Goal: Information Seeking & Learning: Learn about a topic

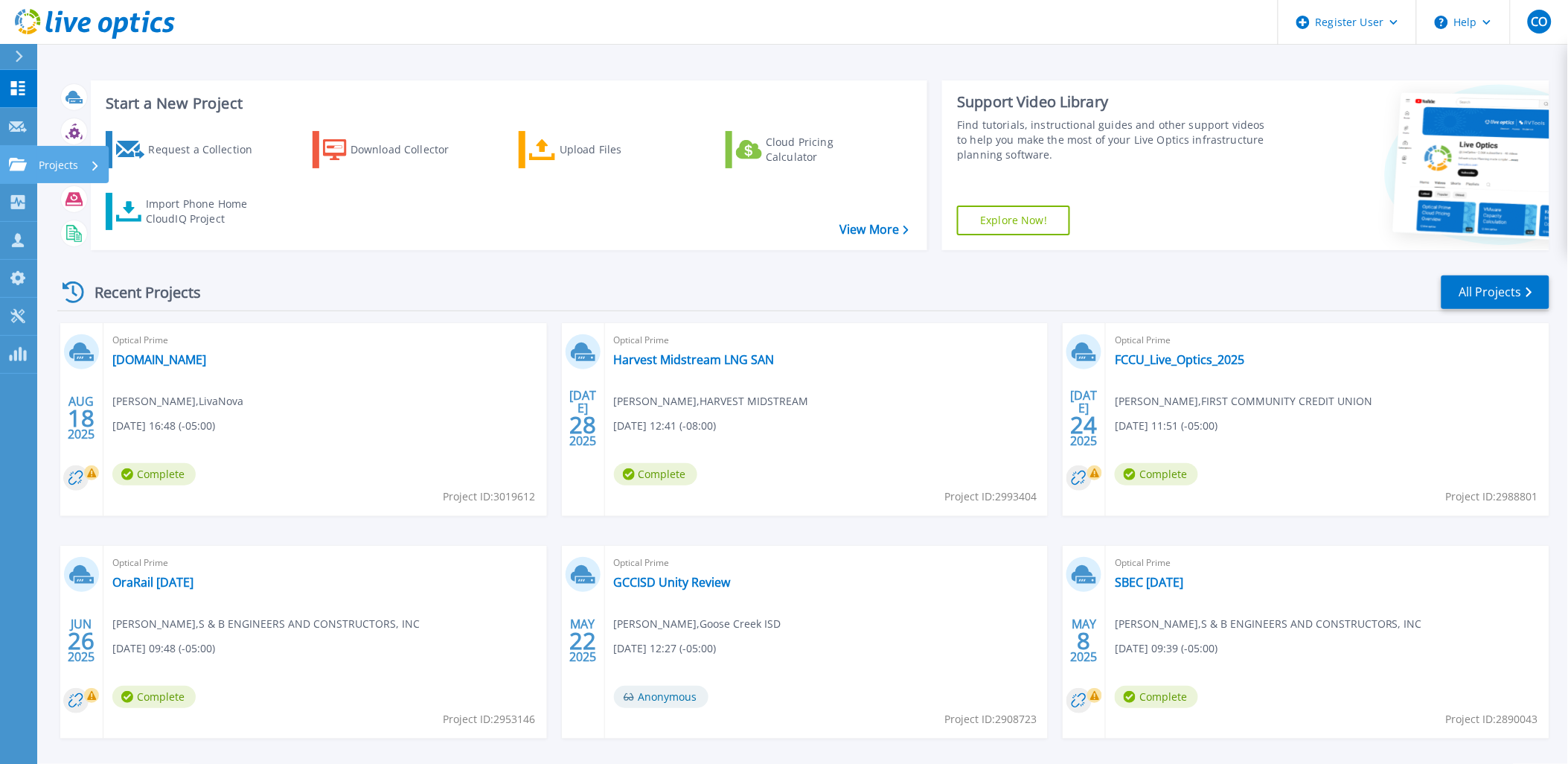
click at [67, 157] on p "Projects" at bounding box center [59, 165] width 40 height 39
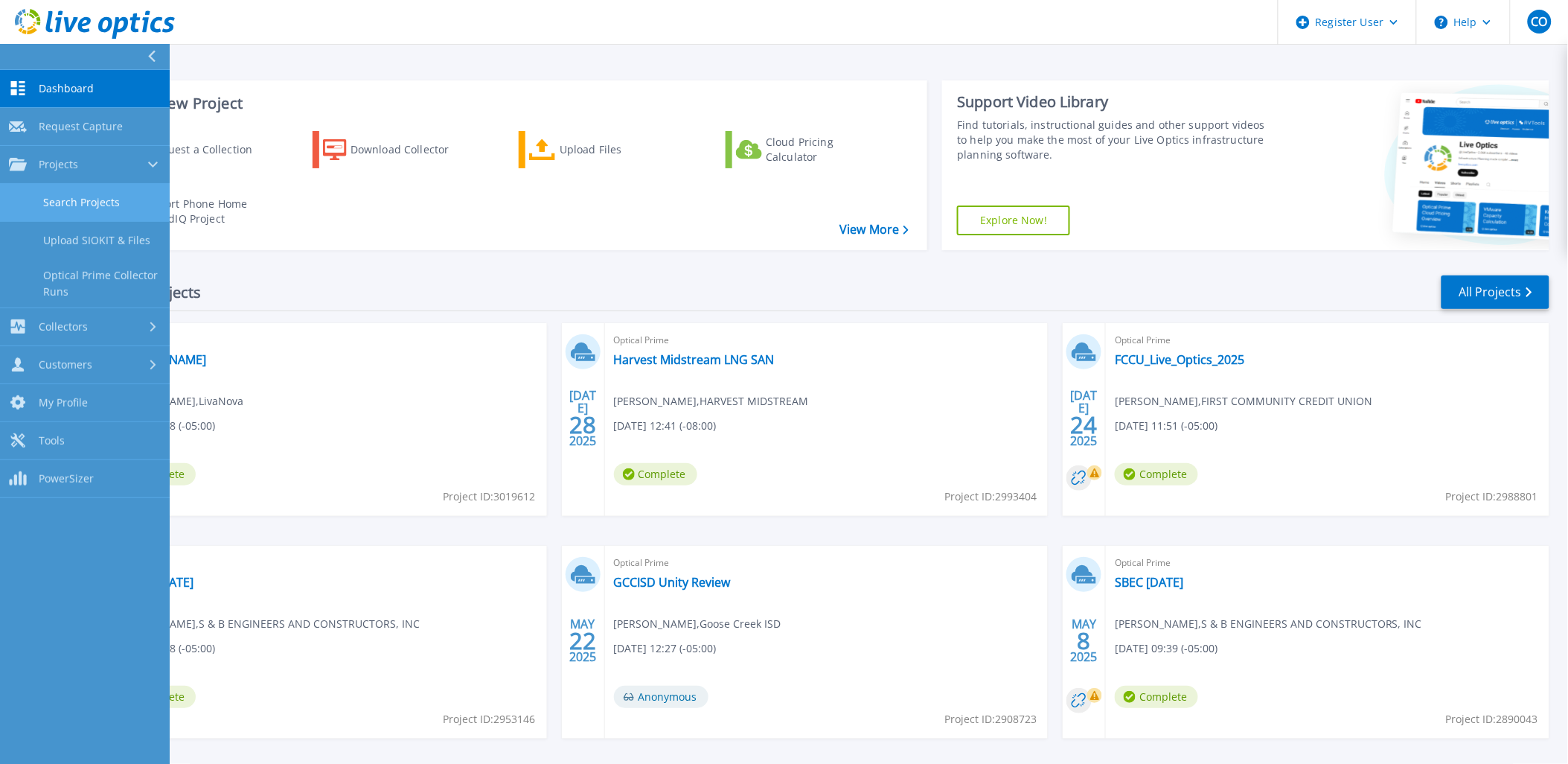
click at [105, 205] on link "Search Projects" at bounding box center [84, 203] width 170 height 38
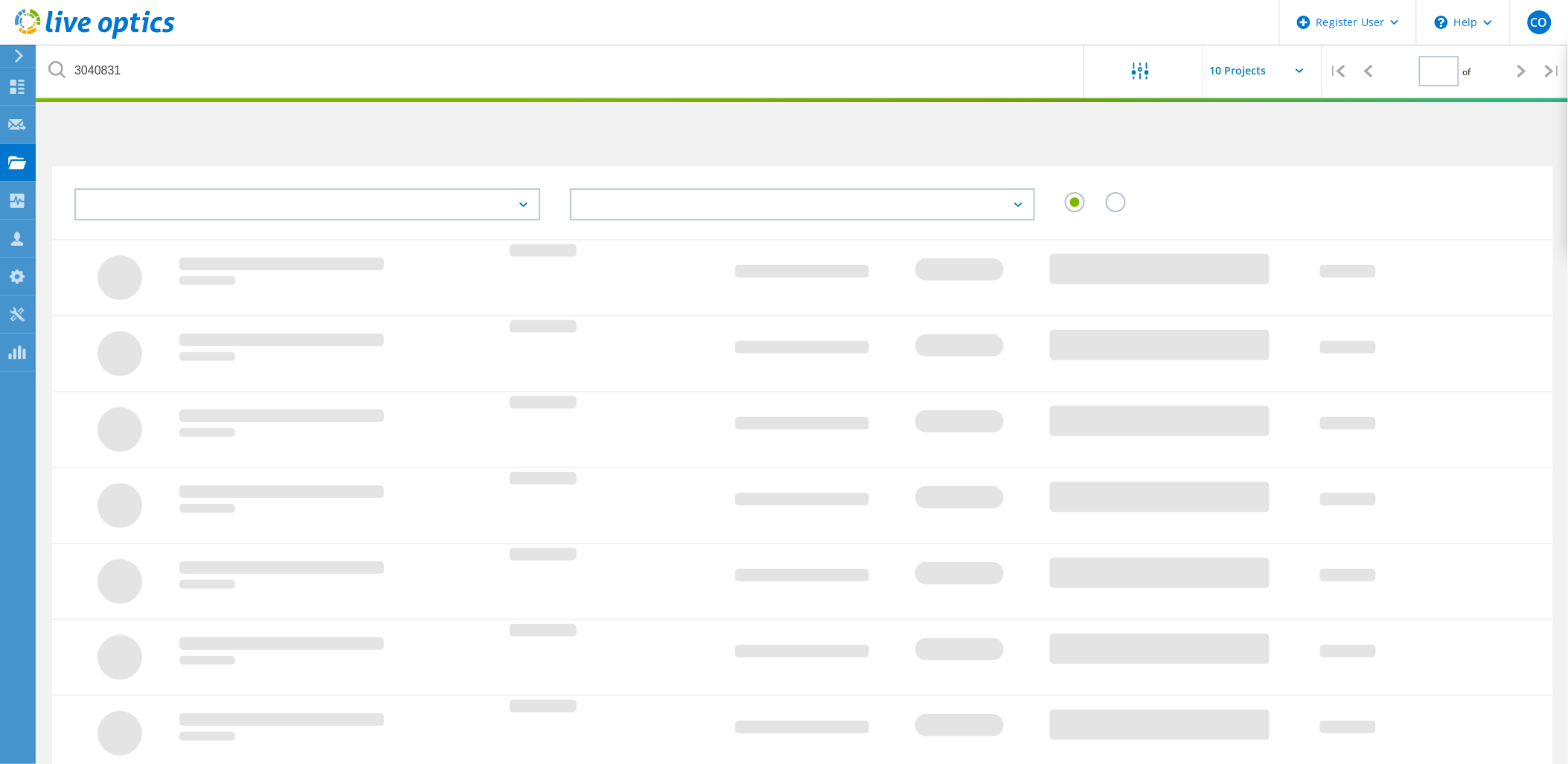
type input "1"
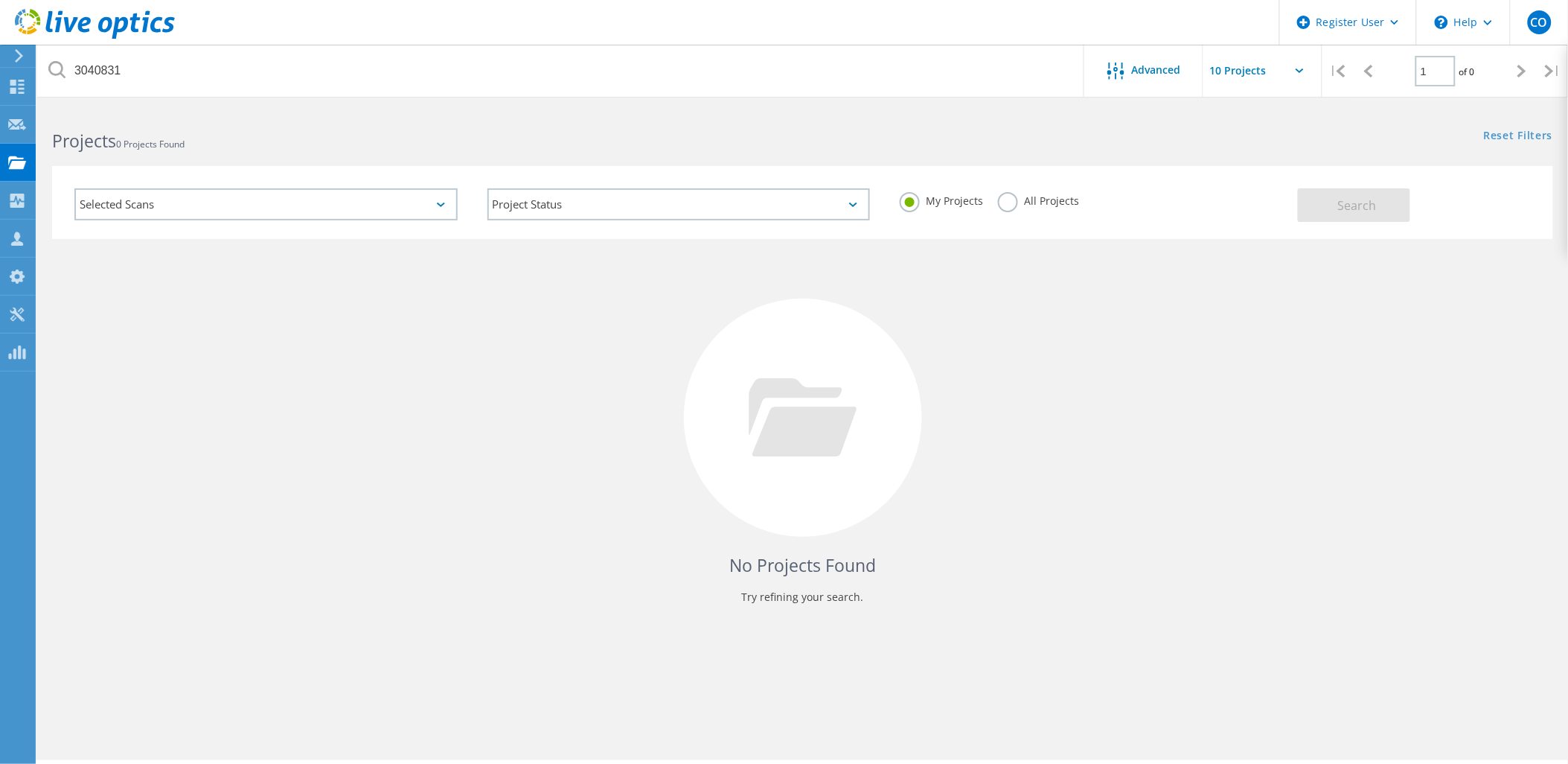
click at [1024, 196] on label "All Projects" at bounding box center [1038, 199] width 81 height 14
click at [0, 0] on input "All Projects" at bounding box center [0, 0] width 0 height 0
click at [1331, 199] on button "Search" at bounding box center [1355, 205] width 113 height 33
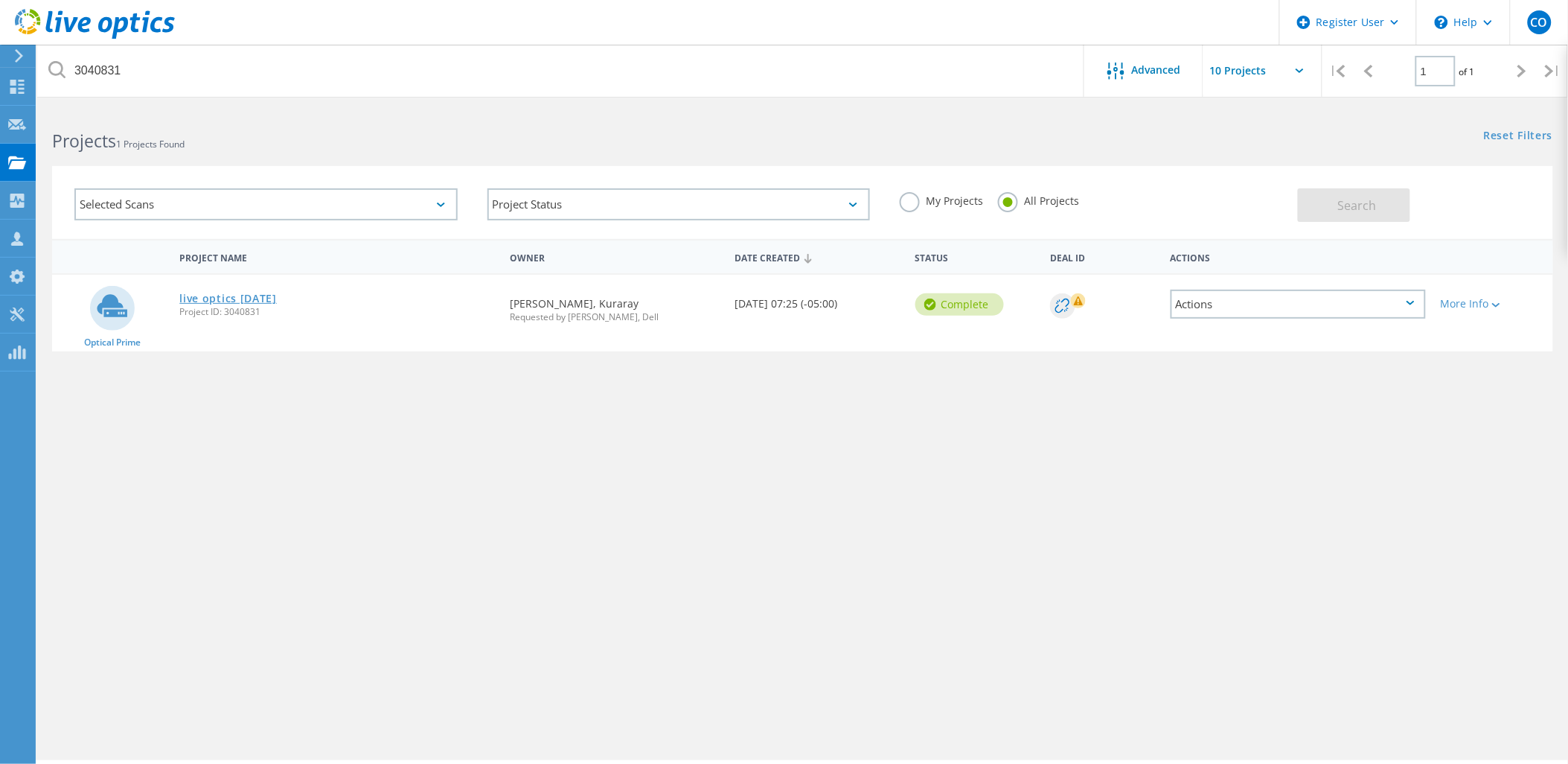
click at [187, 301] on link "live optics [DATE]" at bounding box center [228, 298] width 98 height 11
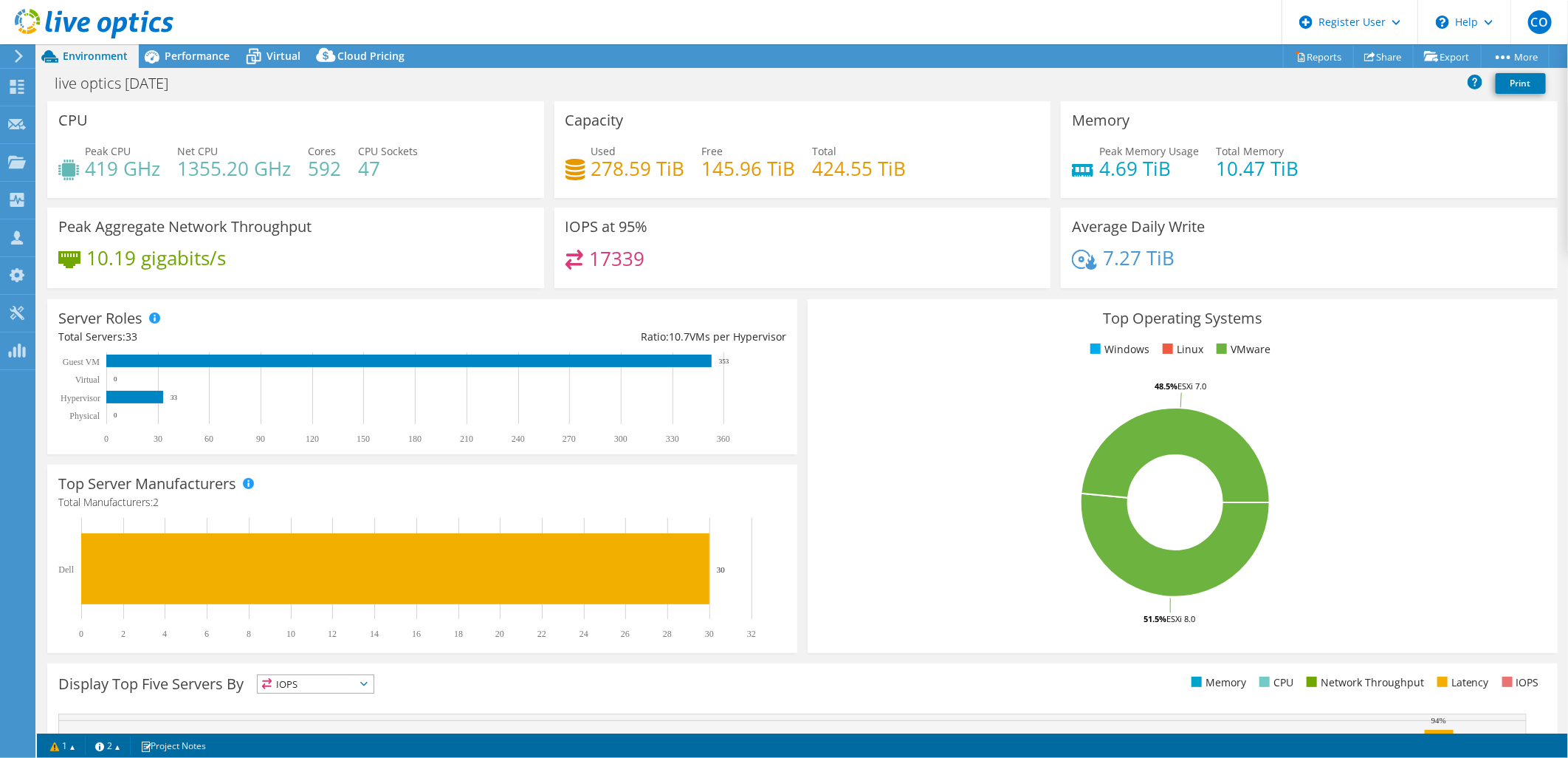
drag, startPoint x: 932, startPoint y: 622, endPoint x: 896, endPoint y: 581, distance: 54.6
click at [896, 581] on rect at bounding box center [1176, 502] width 714 height 259
drag, startPoint x: 893, startPoint y: 578, endPoint x: 881, endPoint y: 609, distance: 33.2
click at [881, 609] on rect at bounding box center [1176, 502] width 714 height 259
click at [1252, 600] on rect at bounding box center [1176, 502] width 714 height 259
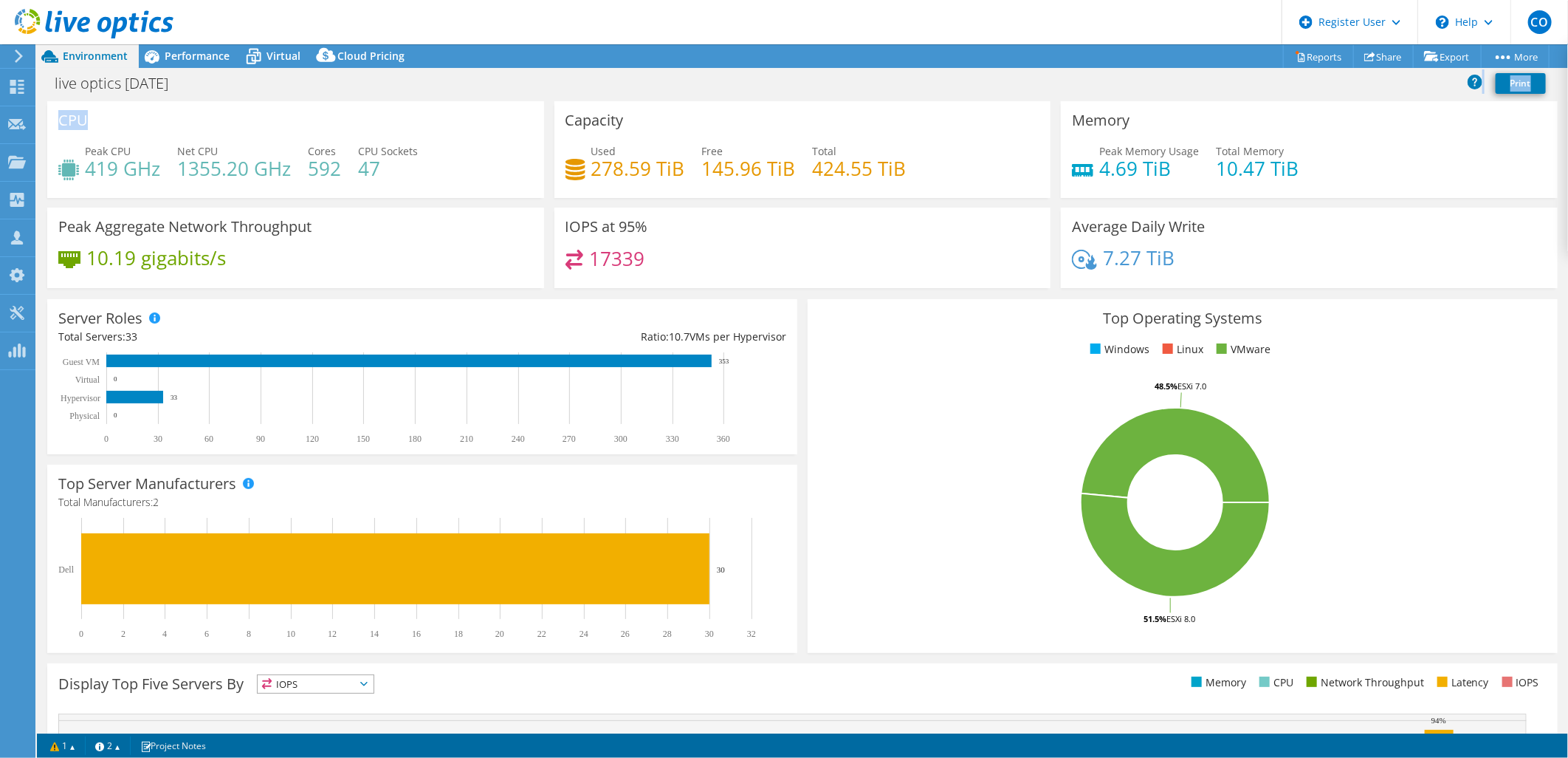
click at [397, 94] on div "Project Actions Project Actions Reports Share Export vSAN ReadyNode Sizer" at bounding box center [802, 401] width 1531 height 714
drag, startPoint x: 397, startPoint y: 94, endPoint x: 199, endPoint y: 49, distance: 203.0
click at [199, 49] on span "Performance" at bounding box center [197, 55] width 65 height 14
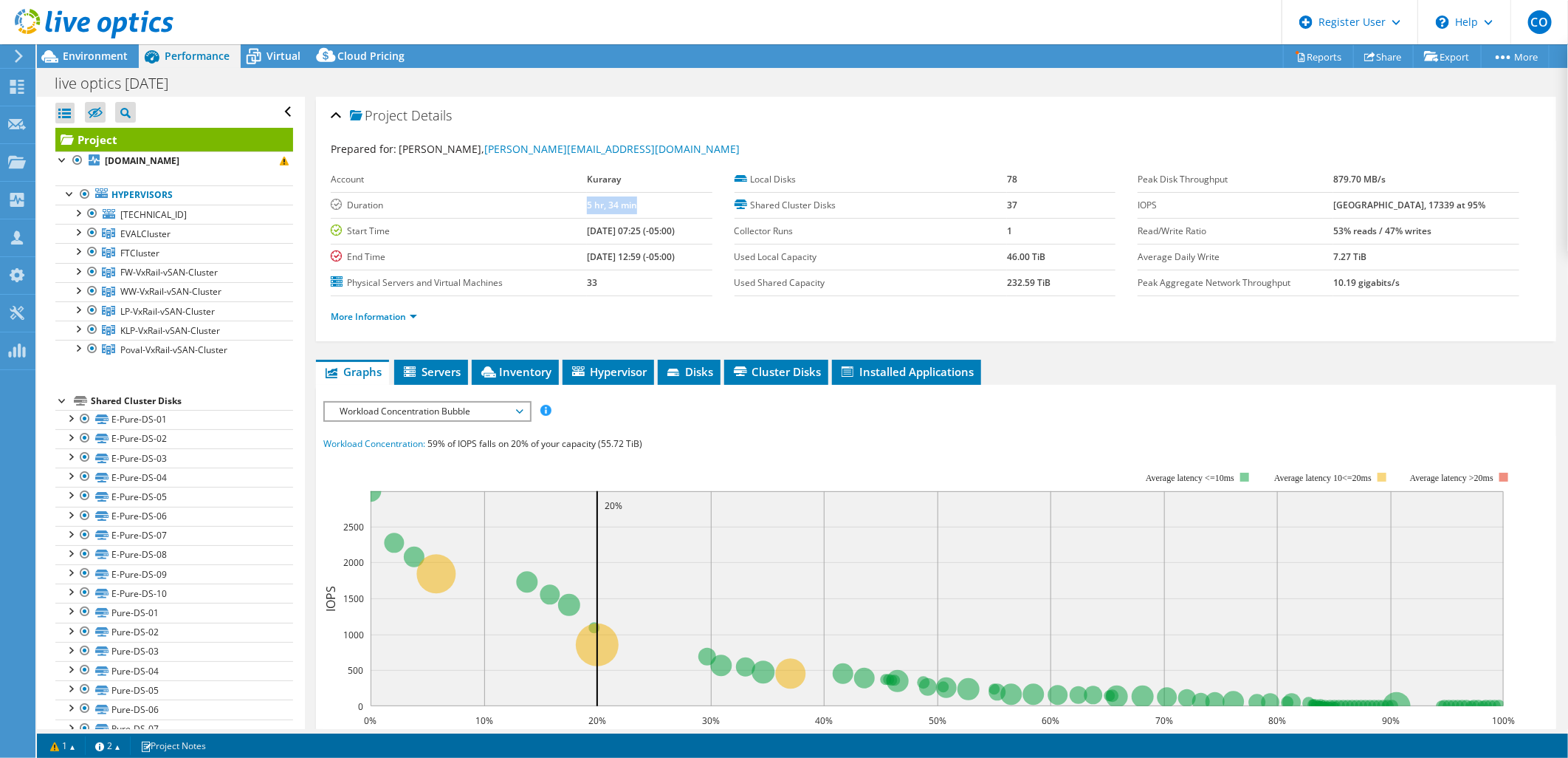
drag, startPoint x: 623, startPoint y: 209, endPoint x: 560, endPoint y: 207, distance: 63.0
click at [560, 207] on tr "Duration 5 hr, 34 min" at bounding box center [521, 204] width 382 height 25
click at [93, 211] on div at bounding box center [92, 214] width 15 height 18
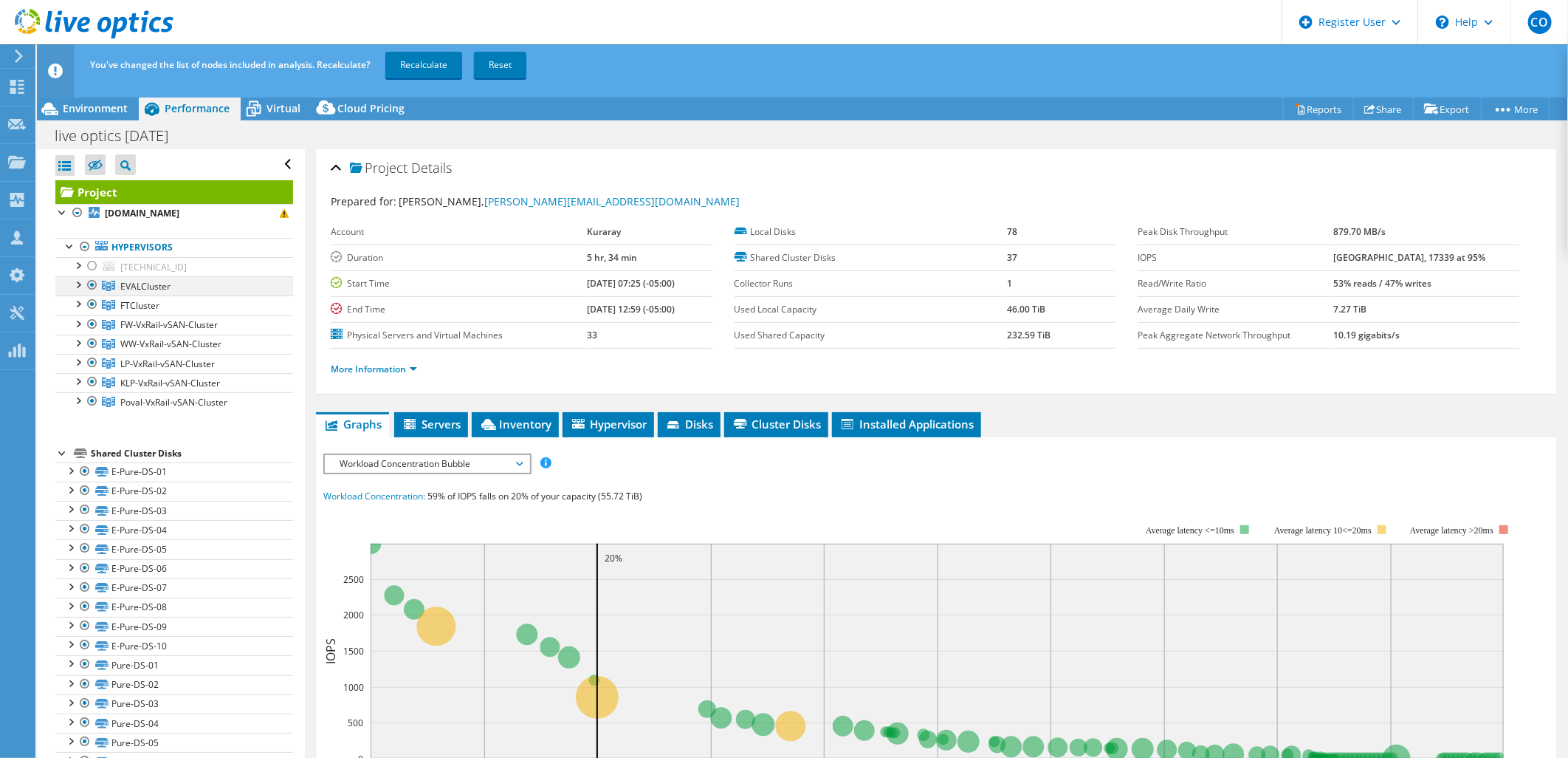
click at [92, 283] on div at bounding box center [92, 285] width 15 height 18
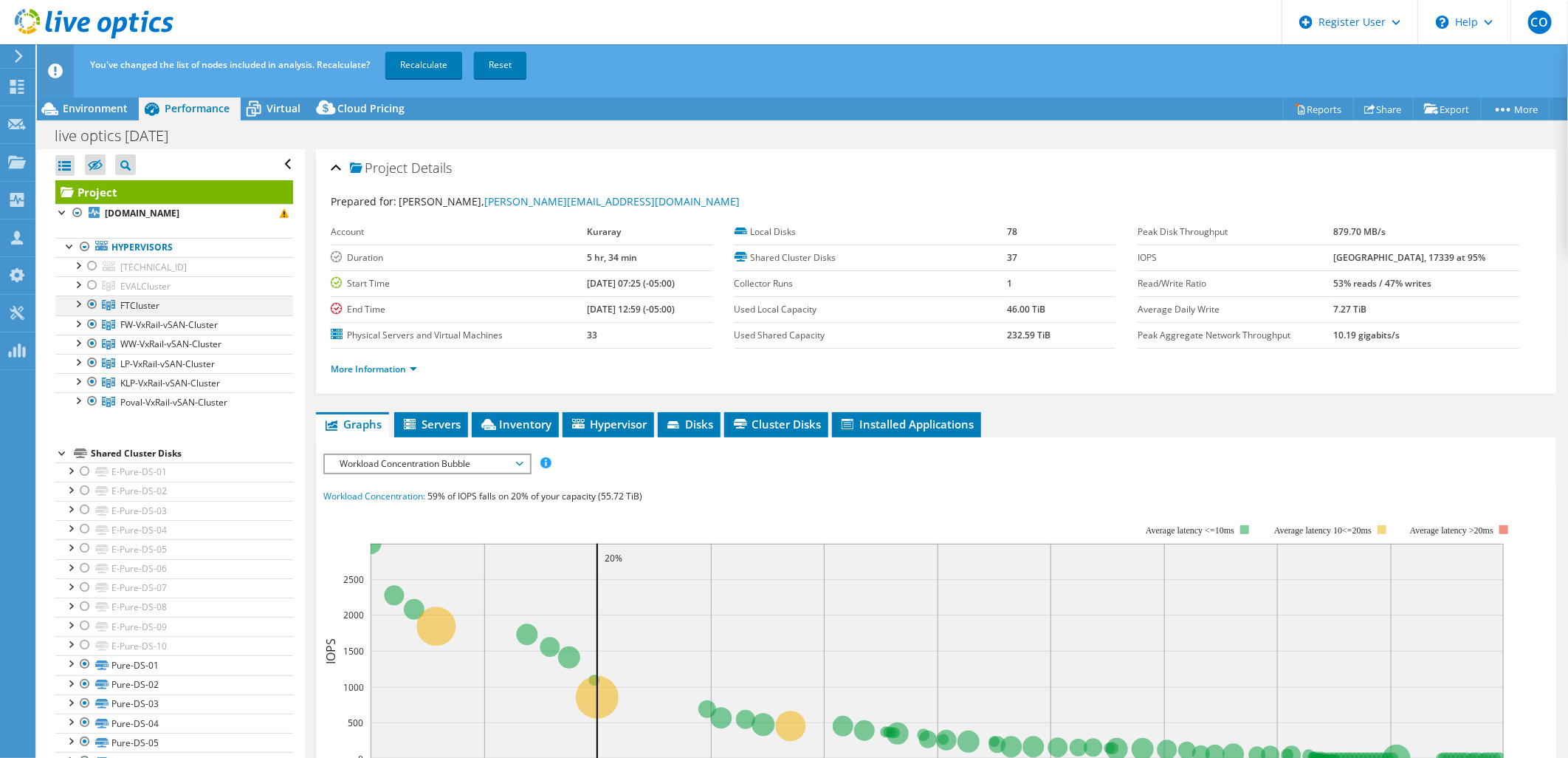
click at [92, 301] on div at bounding box center [92, 305] width 15 height 18
click at [399, 64] on link "Recalculate" at bounding box center [424, 65] width 77 height 26
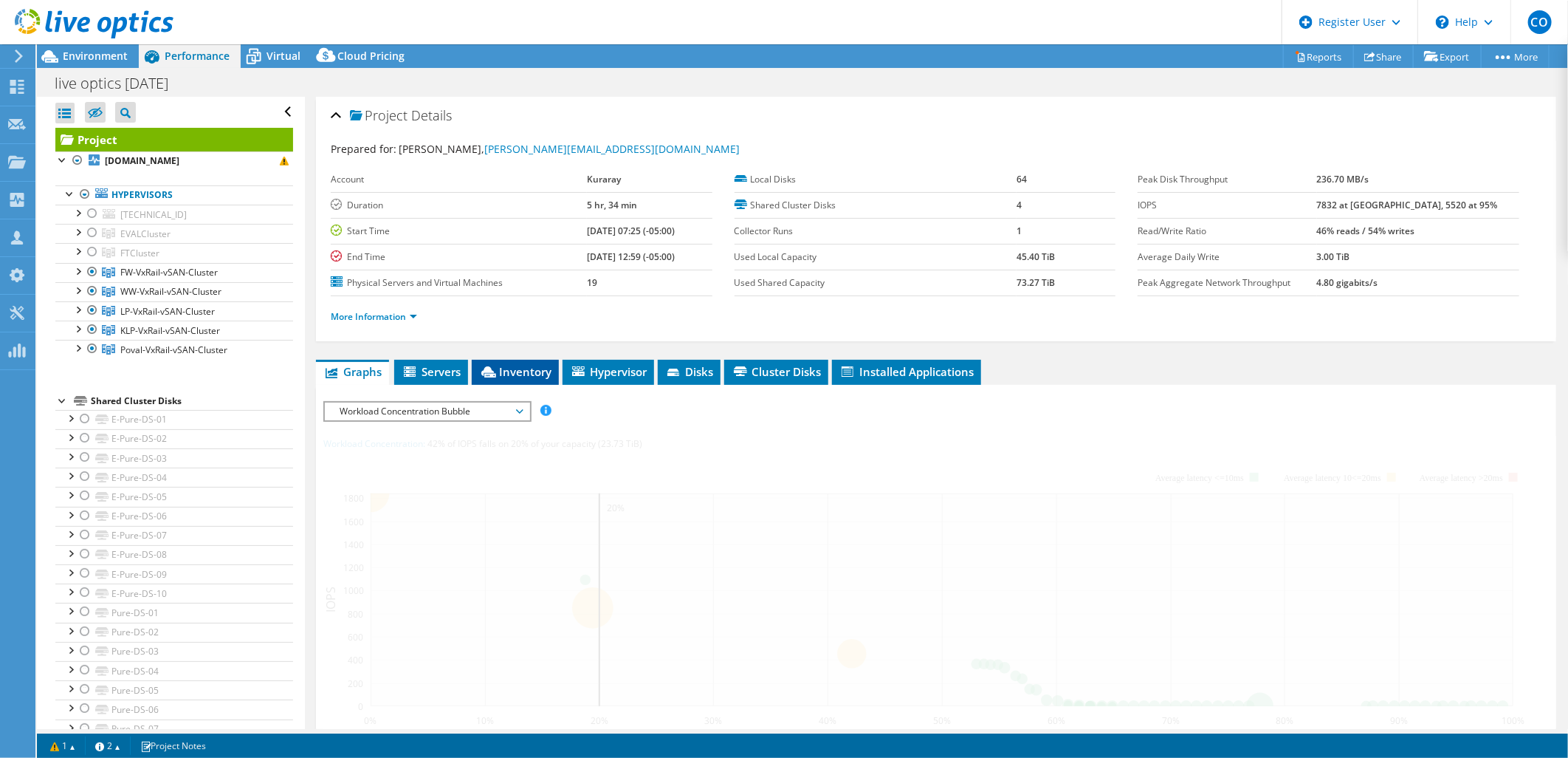
click at [511, 364] on span "Inventory" at bounding box center [516, 371] width 72 height 15
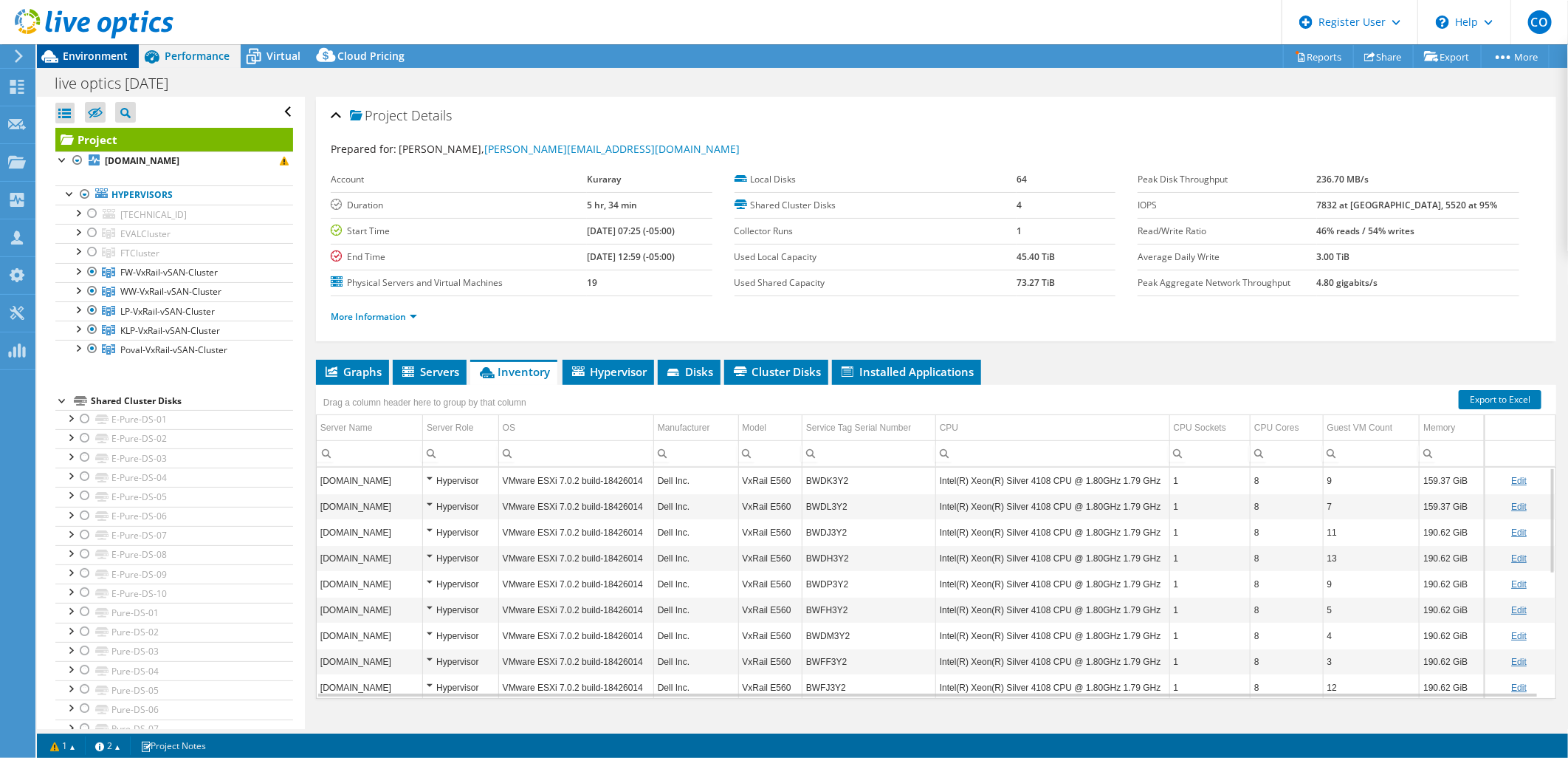
click at [116, 63] on div "Environment" at bounding box center [88, 56] width 102 height 24
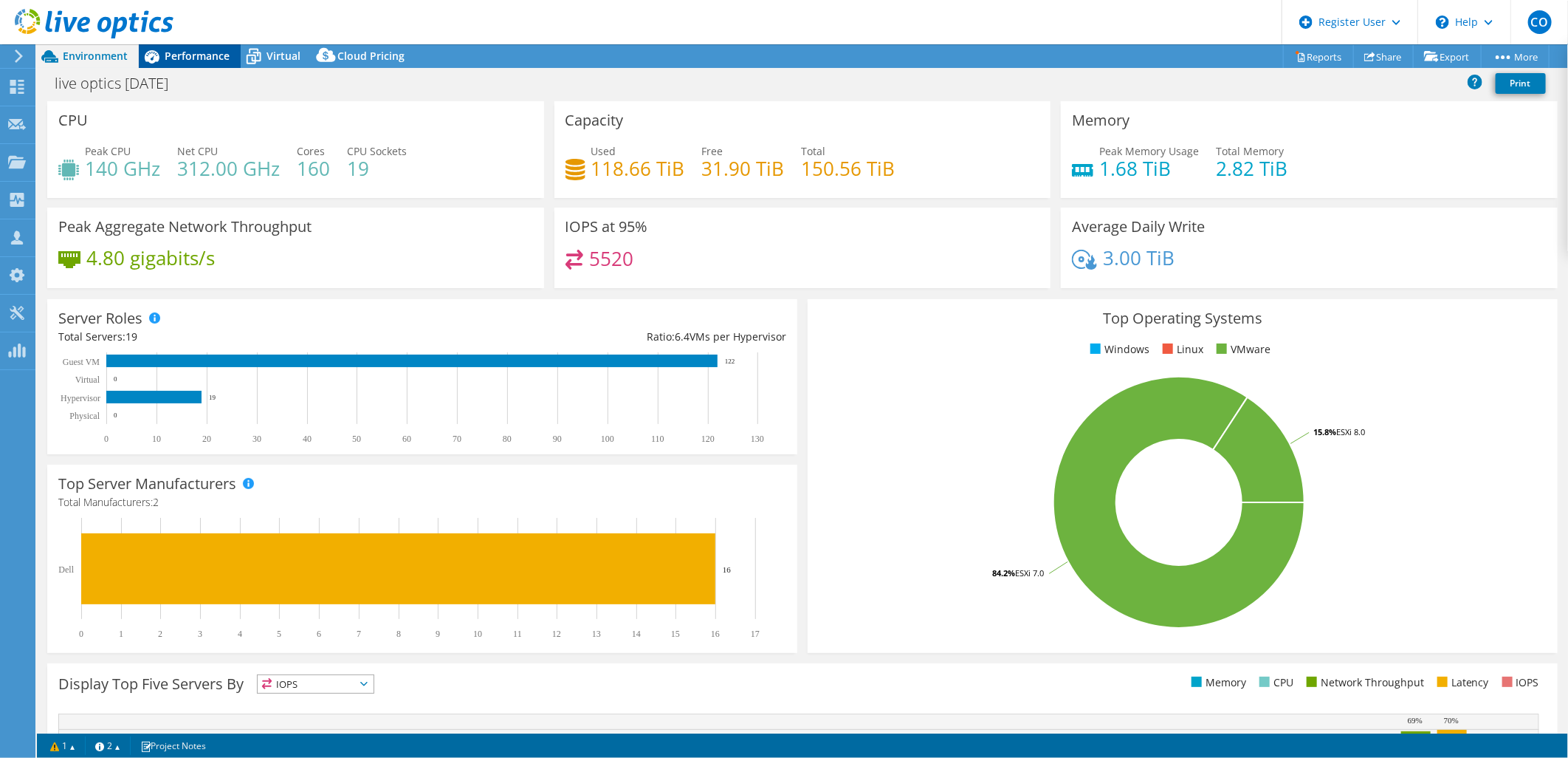
click at [203, 50] on span "Performance" at bounding box center [197, 55] width 65 height 14
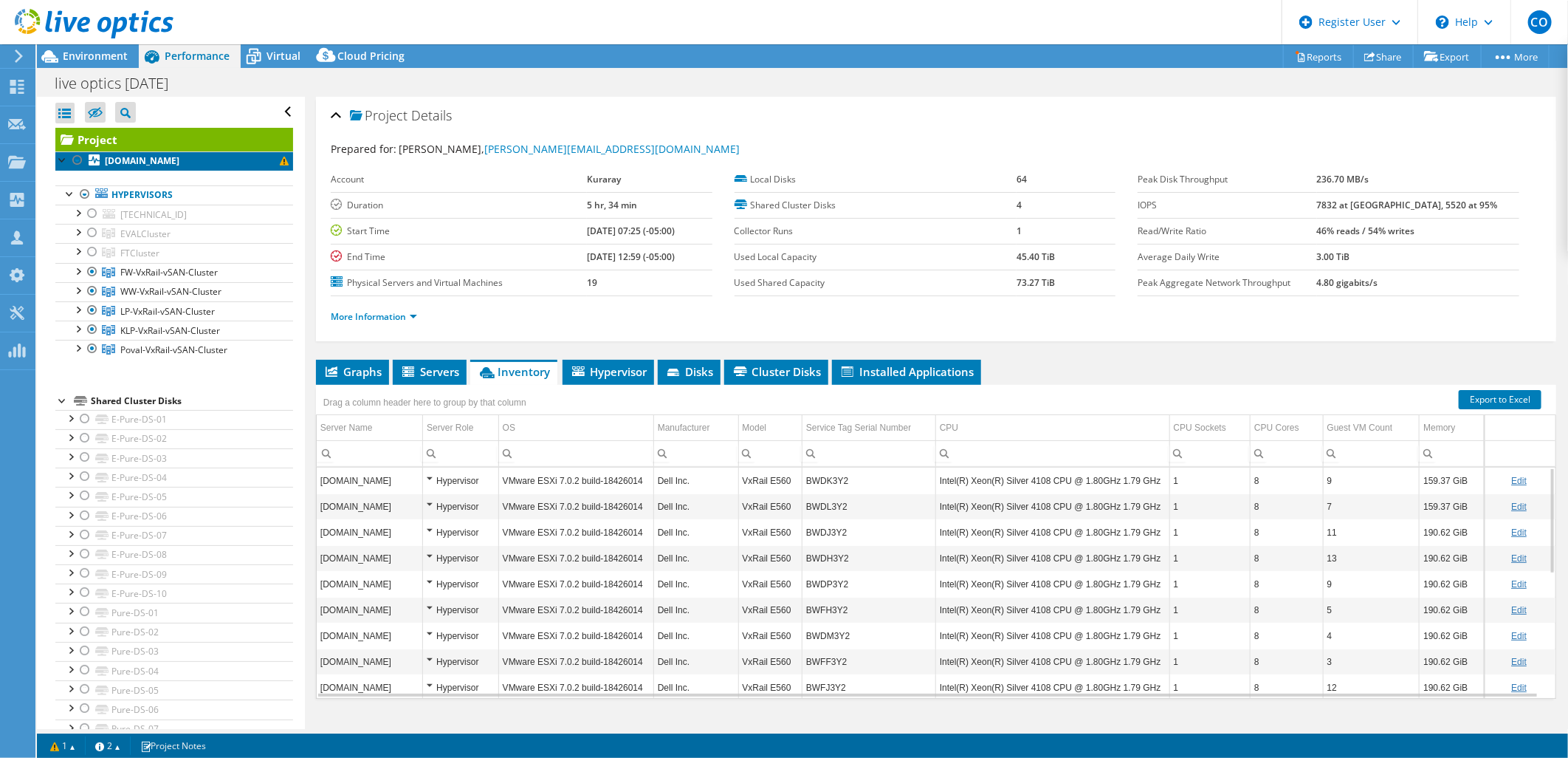
click at [138, 154] on b "[DOMAIN_NAME]" at bounding box center [142, 160] width 75 height 12
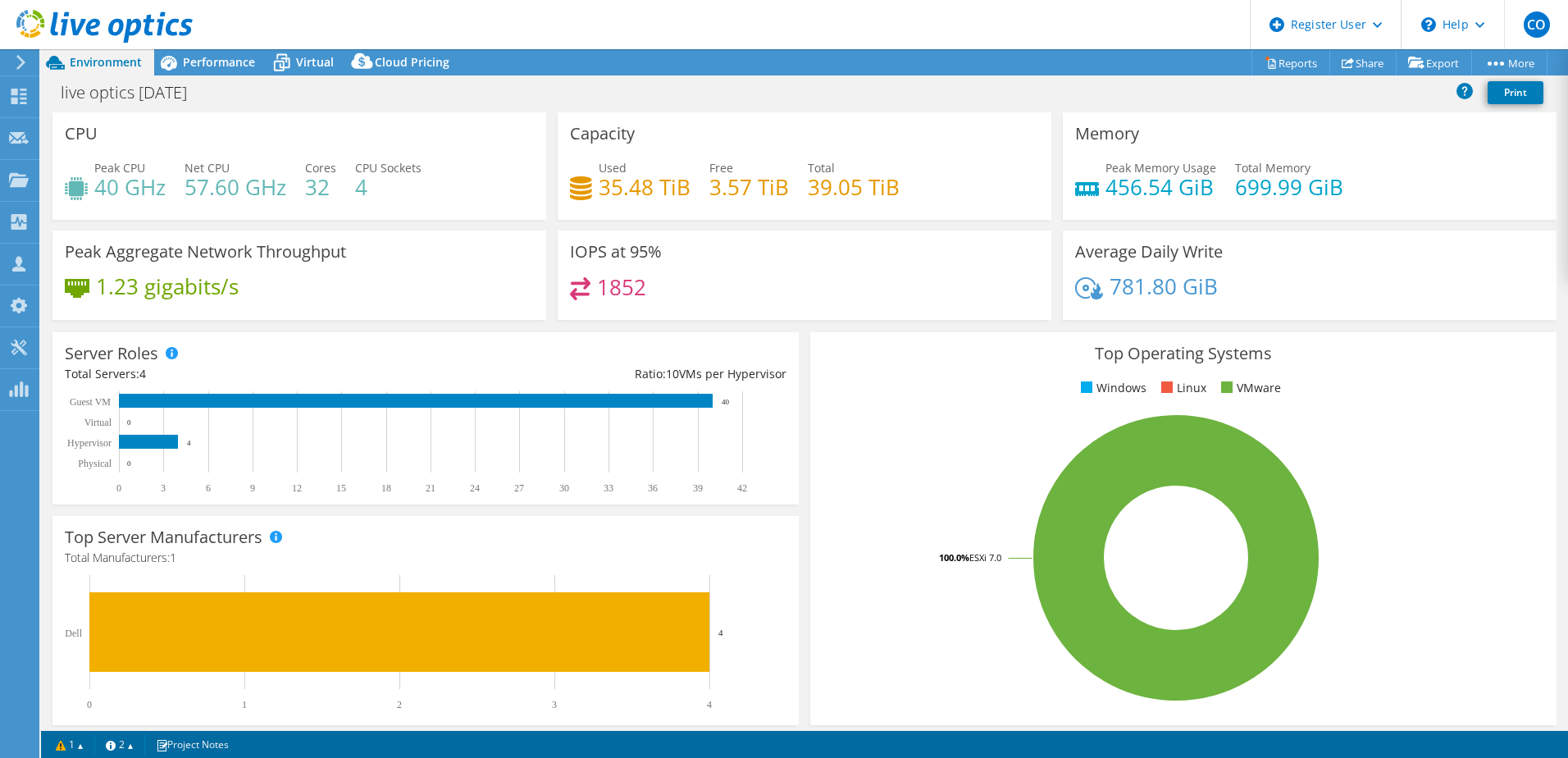
select select "USD"
